Goal: Navigation & Orientation: Find specific page/section

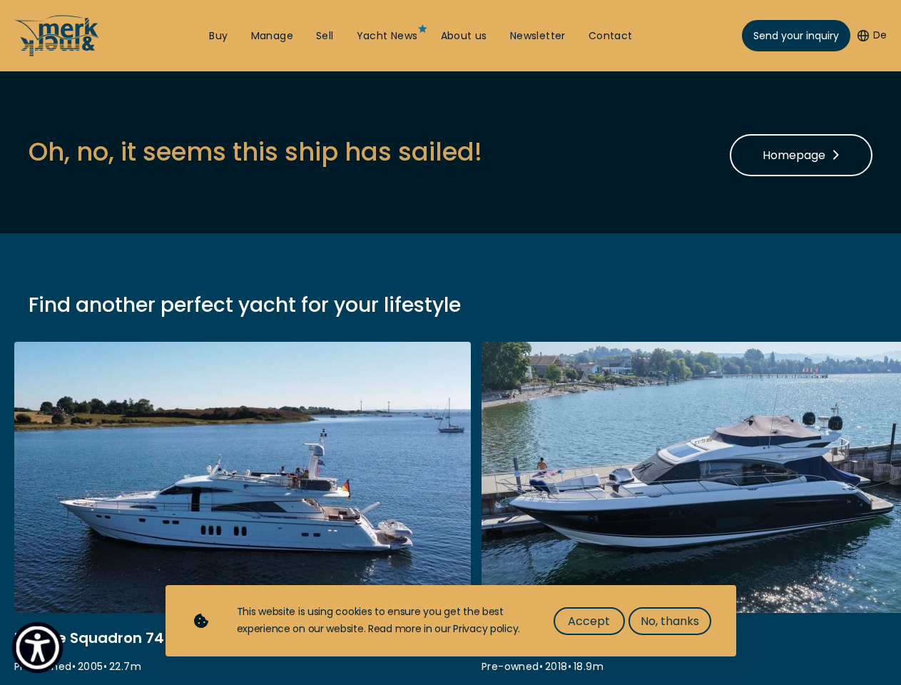
click at [37, 647] on img "Show Accessibility Preferences" at bounding box center [38, 648] width 44 height 44
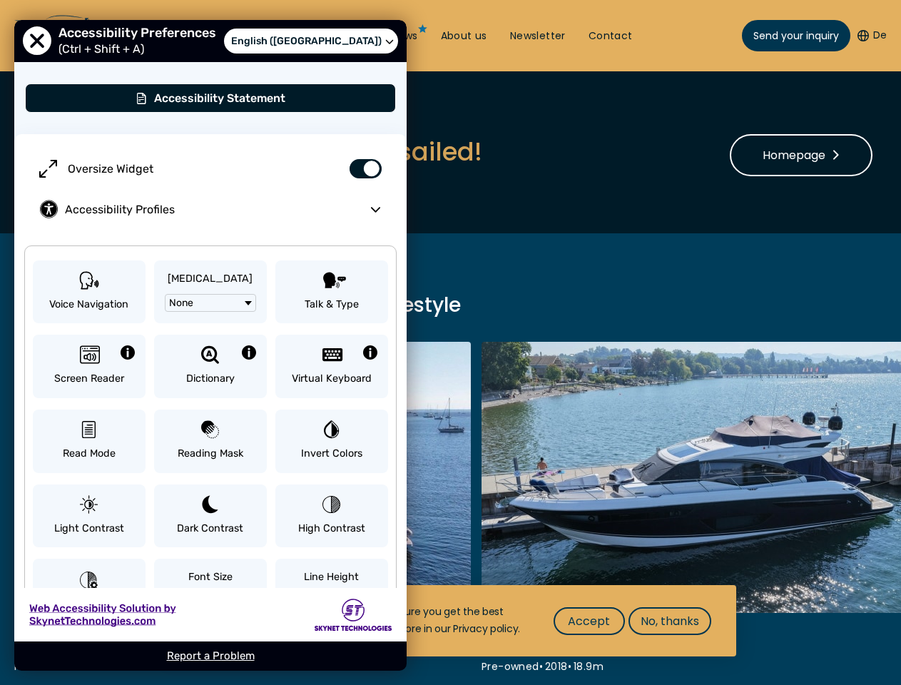
click at [871, 36] on button "De" at bounding box center [872, 36] width 29 height 14
click at [255, 151] on label "Oversize Widget" at bounding box center [211, 168] width 364 height 41
click at [335, 151] on input "Oversize Widget" at bounding box center [360, 160] width 50 height 25
checkbox input "false"
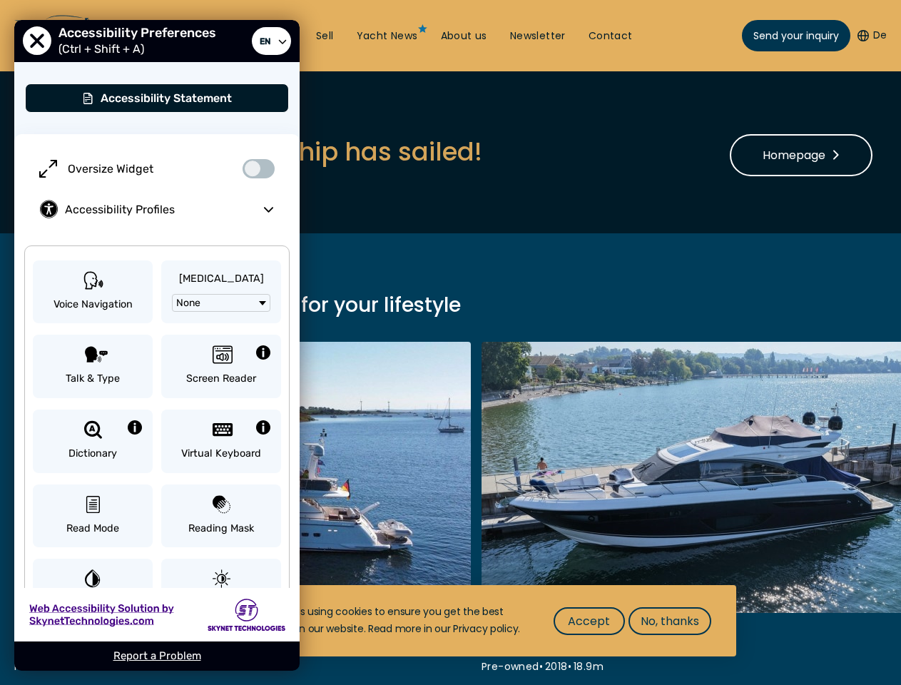
click at [589, 621] on span "Accept" at bounding box center [589, 621] width 42 height 18
